Goal: Information Seeking & Learning: Check status

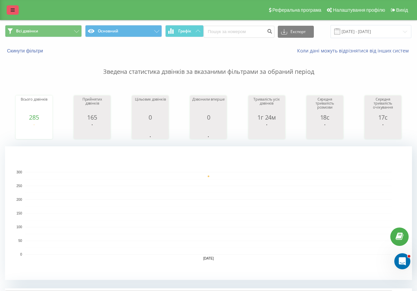
click at [13, 12] on icon at bounding box center [13, 10] width 4 height 5
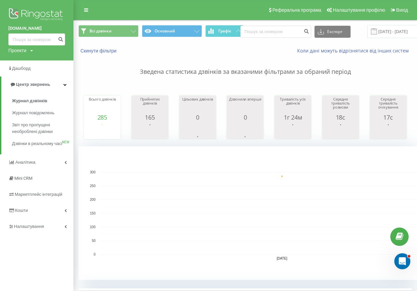
click at [34, 14] on img at bounding box center [36, 15] width 57 height 17
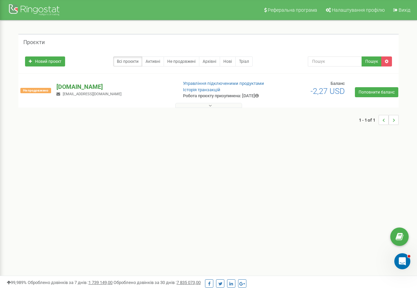
click at [73, 86] on p "[DOMAIN_NAME]" at bounding box center [114, 87] width 116 height 9
click at [79, 90] on p "[DOMAIN_NAME]" at bounding box center [114, 87] width 116 height 9
click at [82, 89] on p "[DOMAIN_NAME]" at bounding box center [114, 87] width 116 height 9
click at [79, 89] on p "[DOMAIN_NAME]" at bounding box center [114, 87] width 116 height 9
click at [89, 90] on p "[DOMAIN_NAME]" at bounding box center [114, 87] width 116 height 9
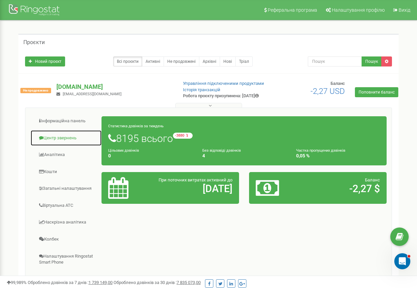
click at [70, 146] on link "Центр звернень" at bounding box center [65, 138] width 71 height 16
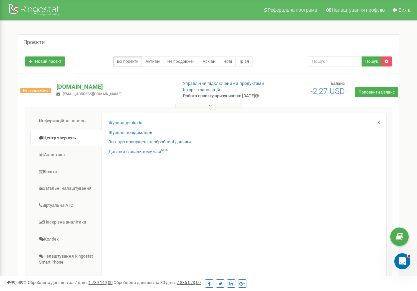
click at [133, 123] on div "Журнал дзвінків Журнал повідомлень Звіт про пропущені необроблені дзвінки Дзвін…" at bounding box center [244, 221] width 285 height 216
click at [133, 126] on link "Журнал дзвінків" at bounding box center [126, 123] width 34 height 6
click at [137, 126] on link "Журнал дзвінків" at bounding box center [126, 123] width 34 height 6
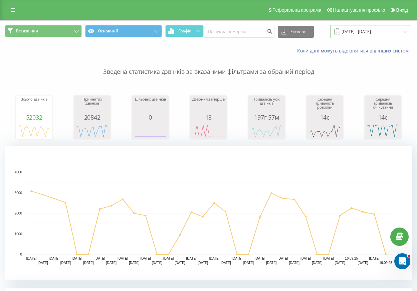
click at [372, 29] on input "19.08.2025 - 19.09.2025" at bounding box center [371, 31] width 81 height 13
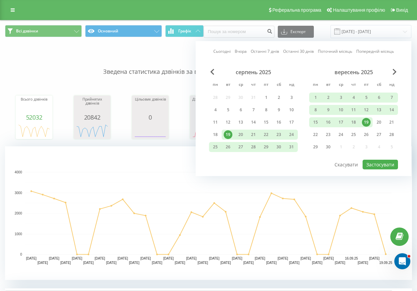
click at [368, 124] on div "19" at bounding box center [366, 122] width 9 height 9
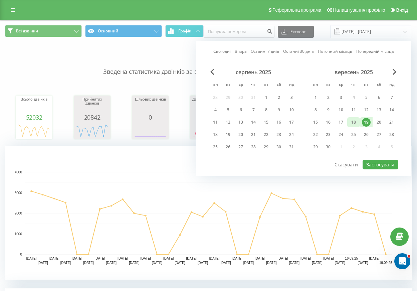
click at [354, 123] on div "18" at bounding box center [353, 122] width 9 height 9
click at [392, 164] on button "Застосувати" at bounding box center [380, 165] width 35 height 10
type input "18.09.2025 - 18.09.2025"
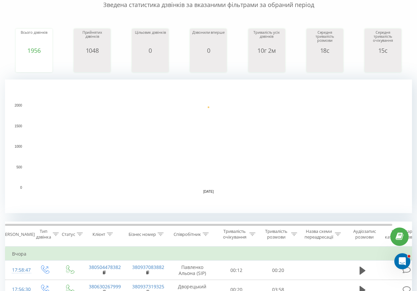
scroll to position [100, 0]
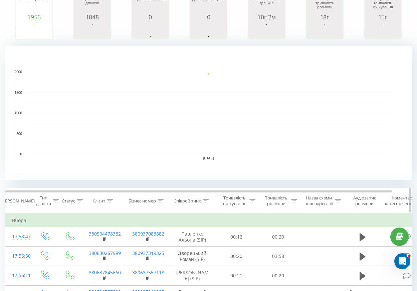
click at [206, 199] on icon at bounding box center [206, 200] width 6 height 3
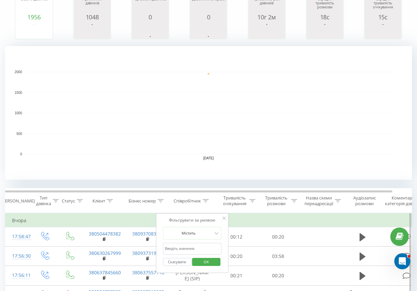
click at [196, 246] on input "text" at bounding box center [192, 249] width 59 height 12
click button "OK" at bounding box center [206, 262] width 28 height 8
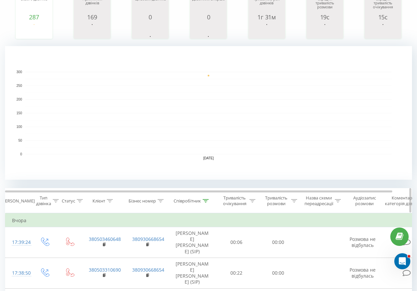
click at [205, 201] on icon at bounding box center [206, 200] width 6 height 3
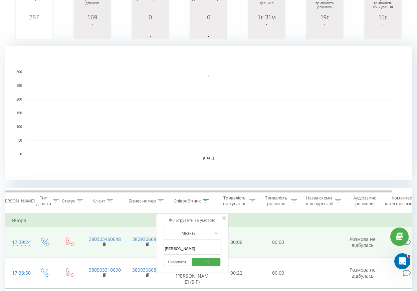
drag, startPoint x: 193, startPoint y: 247, endPoint x: 135, endPoint y: 245, distance: 58.5
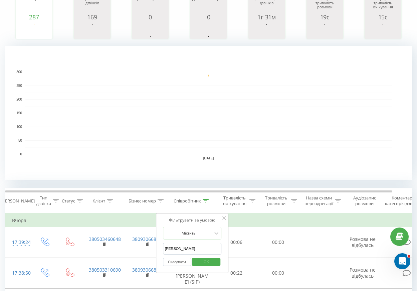
click button "OK" at bounding box center [206, 262] width 28 height 8
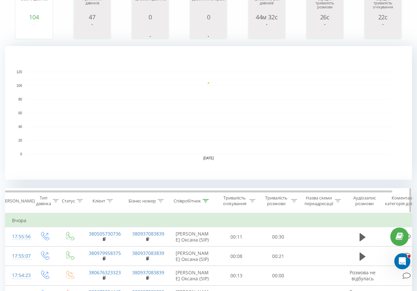
click at [205, 200] on icon at bounding box center [206, 200] width 6 height 3
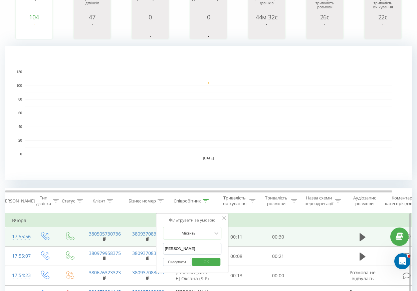
drag, startPoint x: 198, startPoint y: 248, endPoint x: 144, endPoint y: 243, distance: 54.0
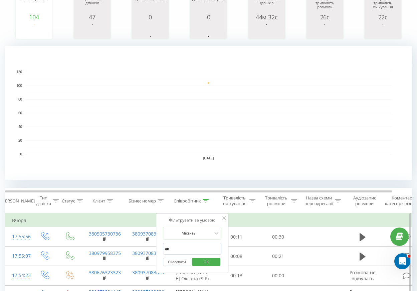
type input "дворецький"
click button "OK" at bounding box center [206, 262] width 28 height 8
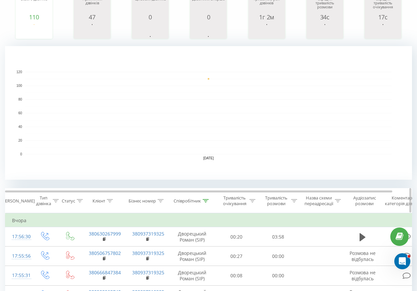
click at [209, 203] on div at bounding box center [206, 201] width 6 height 6
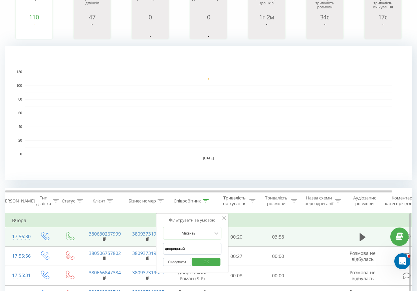
drag, startPoint x: 197, startPoint y: 249, endPoint x: 151, endPoint y: 241, distance: 46.1
click button "OK" at bounding box center [206, 262] width 28 height 8
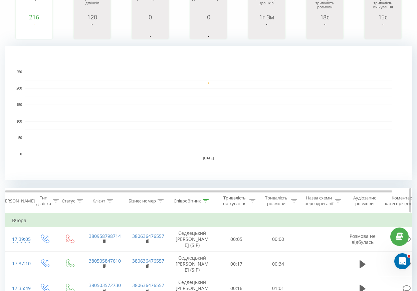
click at [207, 202] on icon at bounding box center [206, 200] width 6 height 3
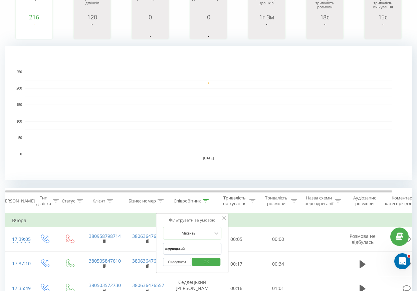
drag, startPoint x: 198, startPoint y: 248, endPoint x: 158, endPoint y: 242, distance: 40.9
click at [162, 242] on div "Фільтрувати за умовою Містить седлецький Скасувати OK" at bounding box center [192, 243] width 73 height 60
type input "онищук"
click button "OK" at bounding box center [206, 262] width 28 height 8
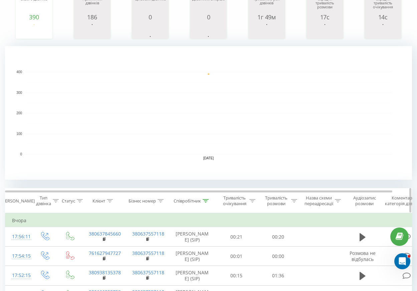
click at [207, 200] on icon at bounding box center [206, 200] width 6 height 3
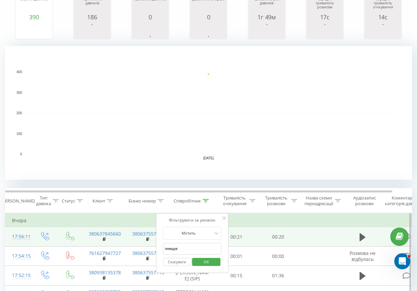
drag, startPoint x: 195, startPoint y: 252, endPoint x: 140, endPoint y: 245, distance: 55.5
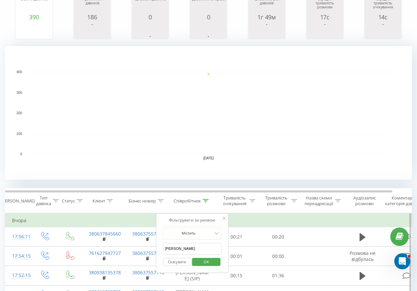
click button "OK" at bounding box center [206, 262] width 28 height 8
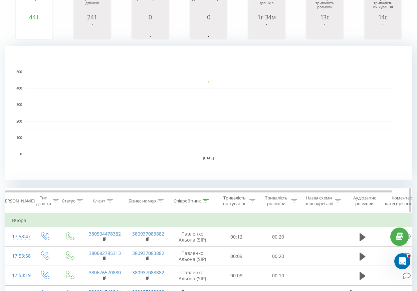
click at [207, 201] on icon at bounding box center [206, 200] width 6 height 3
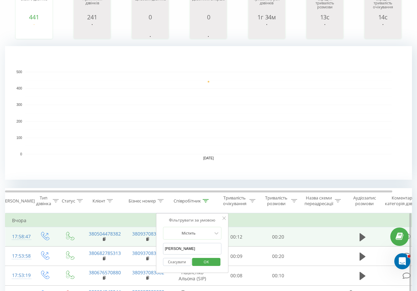
drag, startPoint x: 195, startPoint y: 252, endPoint x: 134, endPoint y: 239, distance: 62.5
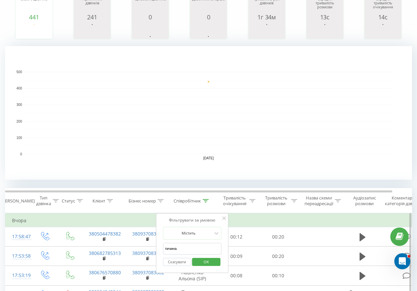
click button "OK" at bounding box center [206, 262] width 28 height 8
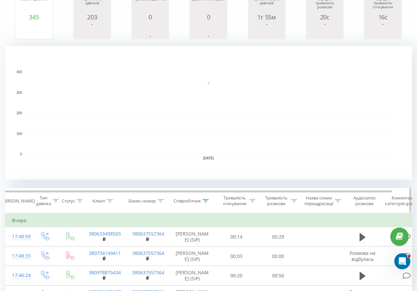
click at [206, 200] on icon at bounding box center [206, 200] width 6 height 3
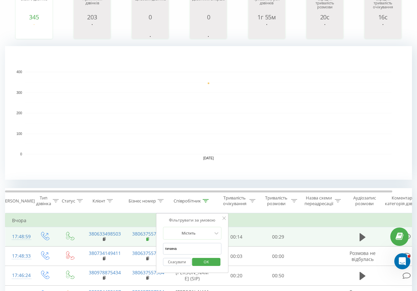
drag, startPoint x: 176, startPoint y: 245, endPoint x: 146, endPoint y: 241, distance: 30.3
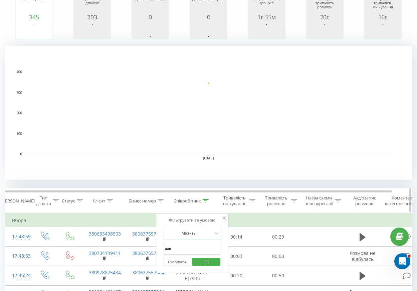
type input "Давид"
click button "OK" at bounding box center [206, 262] width 28 height 8
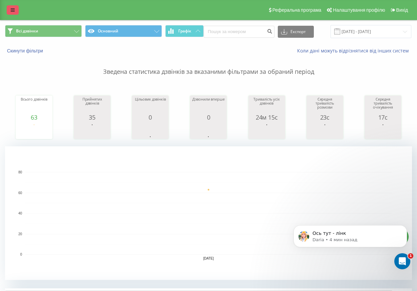
click at [9, 9] on link at bounding box center [13, 9] width 12 height 9
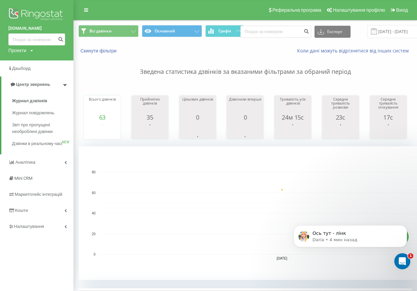
click at [16, 10] on img at bounding box center [36, 15] width 57 height 17
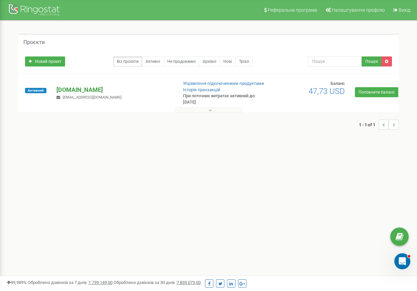
click at [79, 87] on p "[DOMAIN_NAME]" at bounding box center [114, 90] width 116 height 9
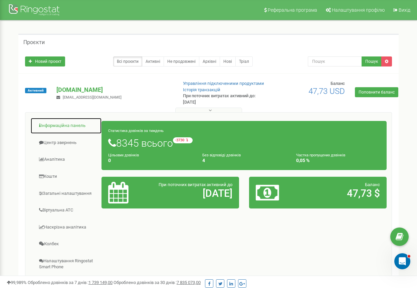
click at [80, 125] on link "Інформаційна панель" at bounding box center [65, 126] width 71 height 16
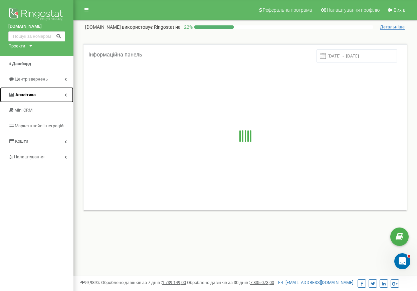
click at [38, 98] on link "Аналiтика" at bounding box center [36, 95] width 73 height 16
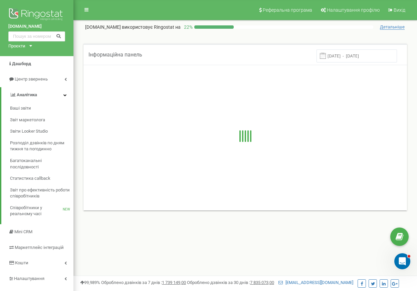
click at [118, 127] on div at bounding box center [245, 137] width 310 height 134
